Goal: Check status: Check status

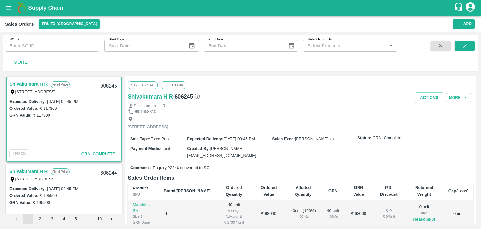
scroll to position [118, 0]
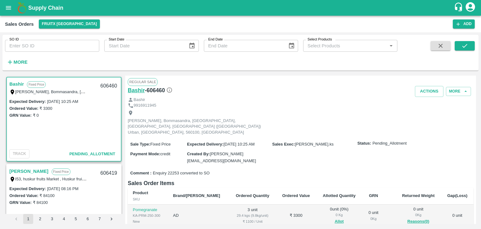
click at [135, 91] on h6 "Bashir" at bounding box center [136, 90] width 17 height 9
click at [20, 82] on link "Bashir" at bounding box center [16, 84] width 14 height 8
copy link "Bashir"
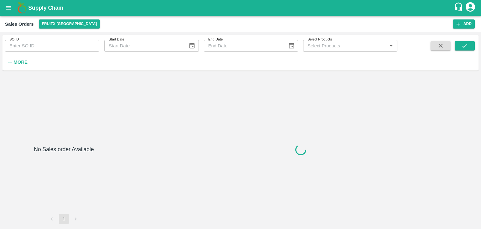
type input "605673"
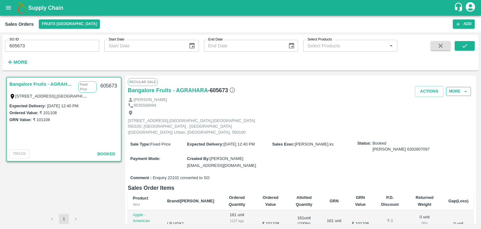
click at [460, 89] on button "More" at bounding box center [458, 91] width 25 height 9
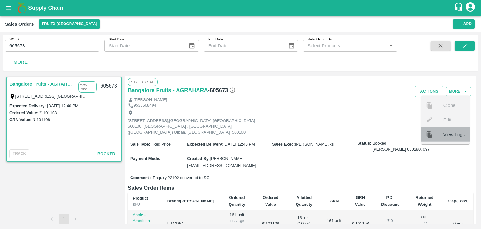
click at [463, 133] on span "View Logs" at bounding box center [454, 134] width 21 height 7
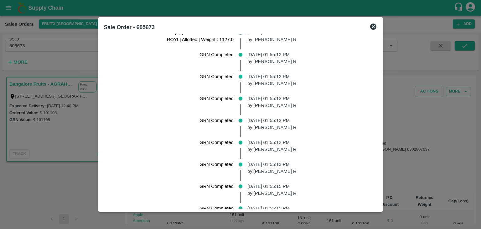
scroll to position [124, 0]
click at [377, 28] on icon at bounding box center [374, 27] width 8 height 8
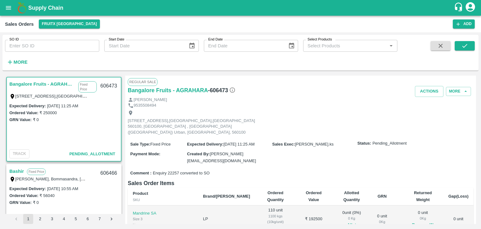
scroll to position [80, 0]
